Goal: Information Seeking & Learning: Understand process/instructions

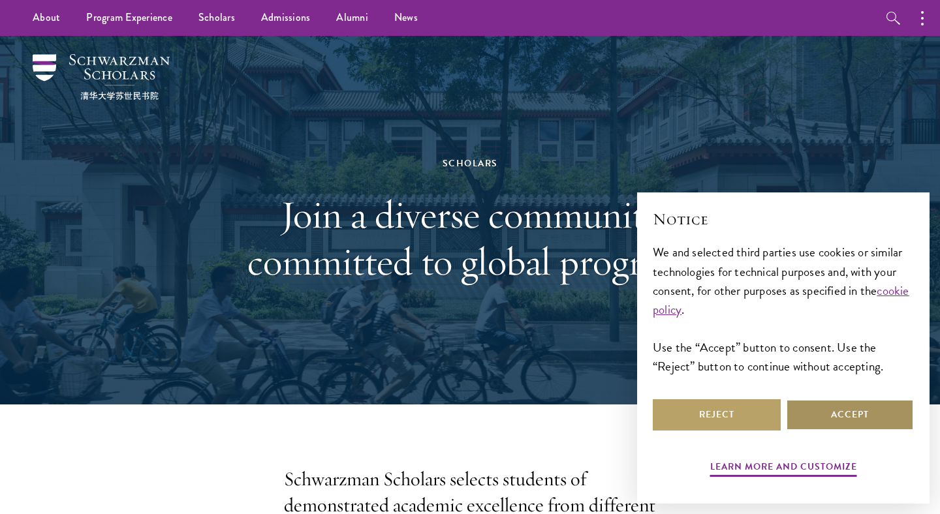
click at [840, 416] on button "Accept" at bounding box center [850, 414] width 128 height 31
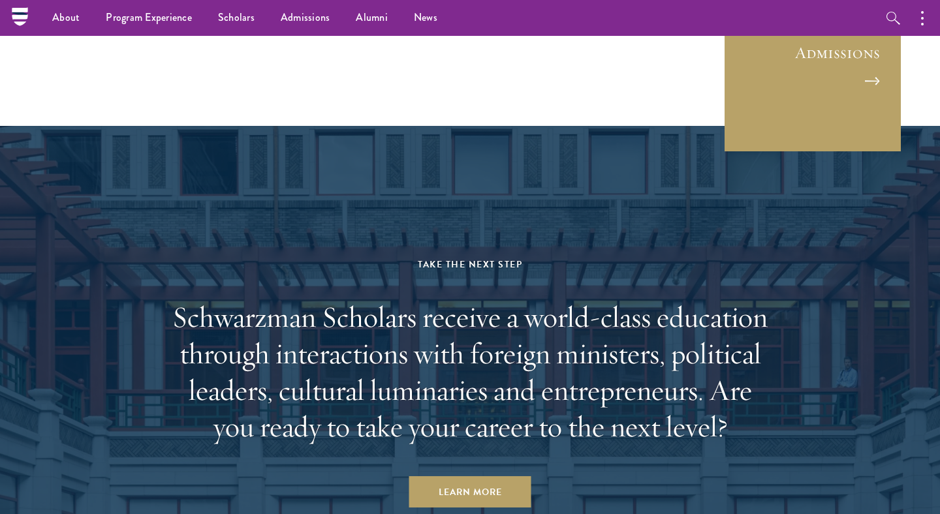
scroll to position [3675, 0]
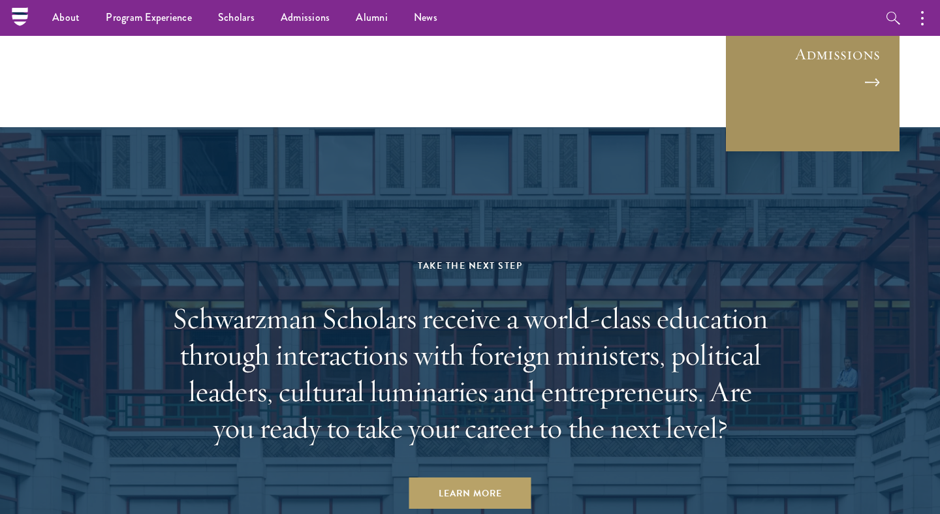
click at [852, 136] on link "Admissions" at bounding box center [812, 65] width 176 height 176
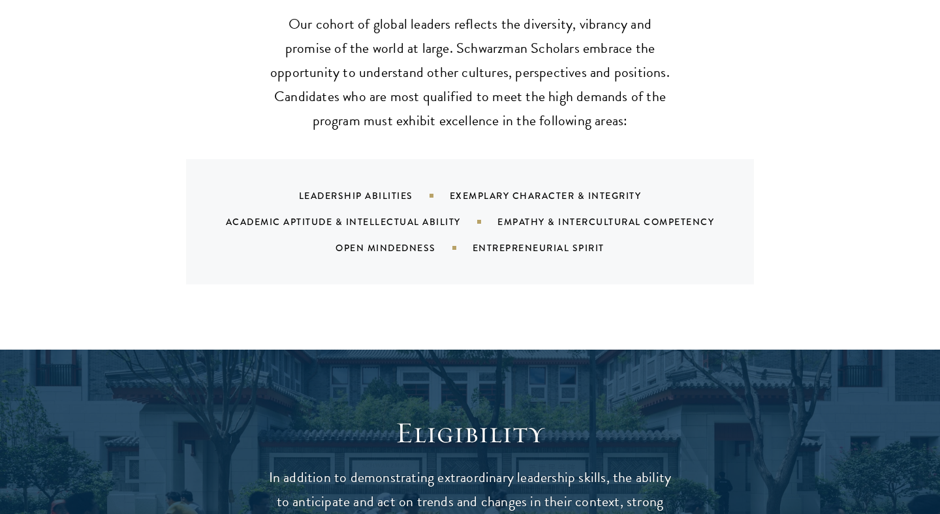
scroll to position [1334, 0]
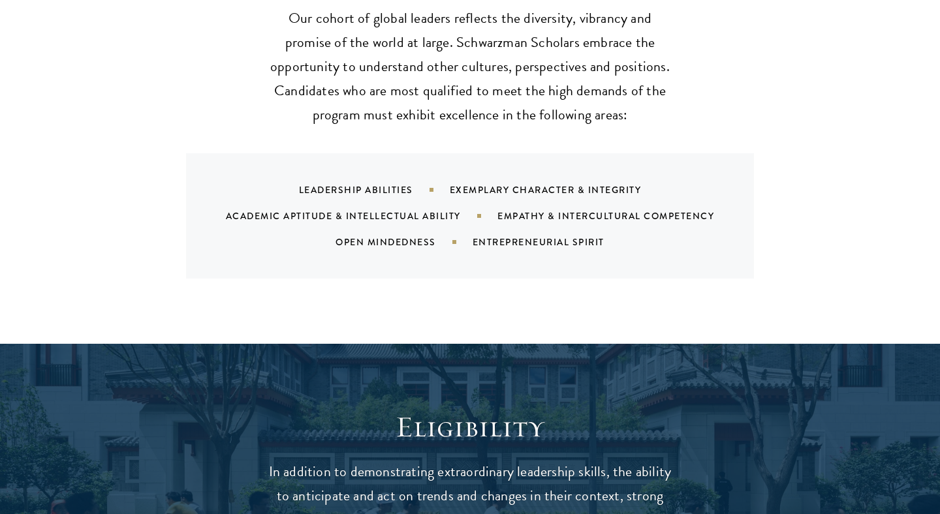
click at [528, 183] on div "Exemplary Character & Integrity" at bounding box center [562, 189] width 224 height 13
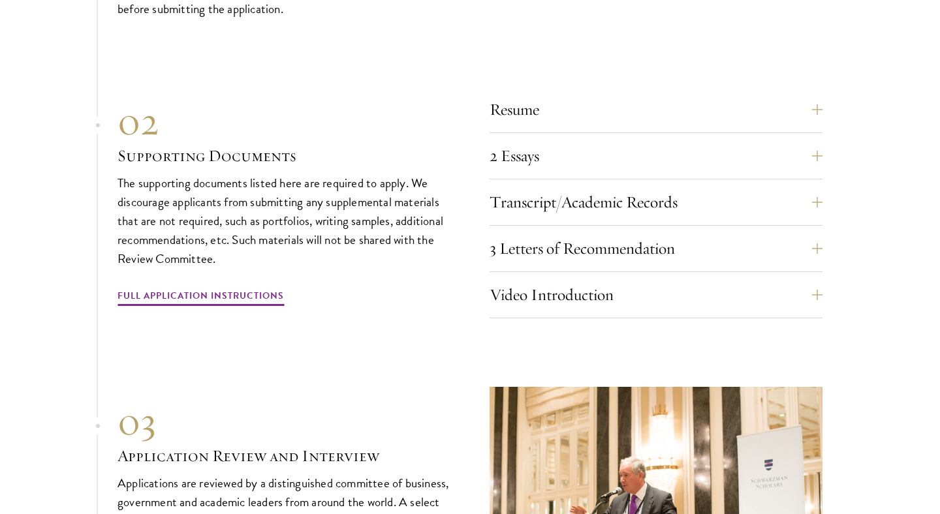
scroll to position [4092, 0]
click at [508, 279] on button "Video Introduction" at bounding box center [665, 294] width 333 height 31
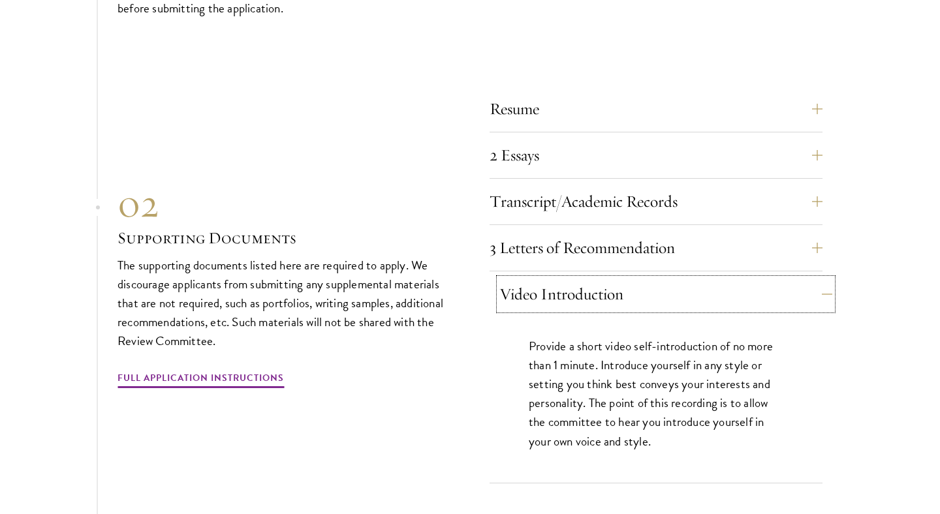
click at [508, 279] on button "Video Introduction" at bounding box center [665, 294] width 333 height 31
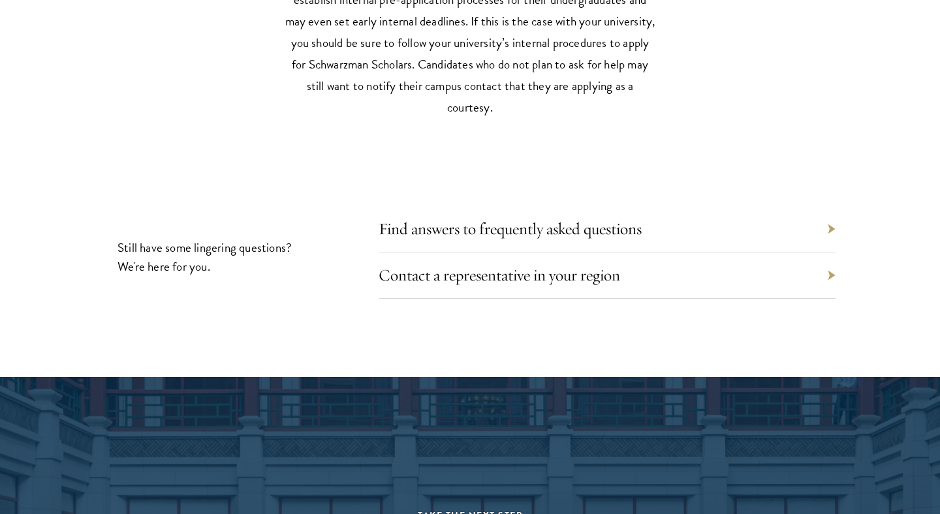
scroll to position [6394, 0]
